Goal: Task Accomplishment & Management: Manage account settings

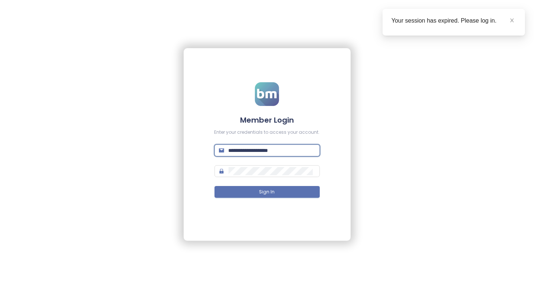
click at [270, 154] on input "**********" at bounding box center [271, 151] width 87 height 8
type input "**********"
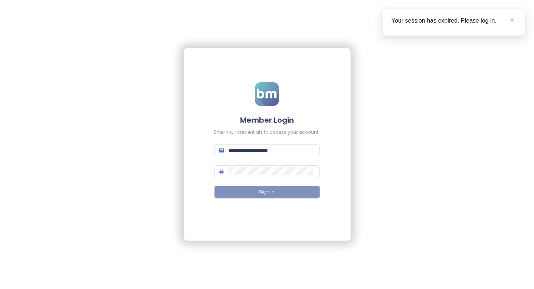
click at [267, 188] on button "Sign In" at bounding box center [266, 192] width 105 height 12
